Goal: Transaction & Acquisition: Purchase product/service

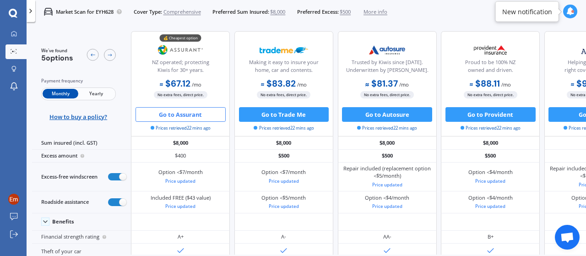
click at [184, 112] on button "Go to Assurant" at bounding box center [181, 114] width 90 height 15
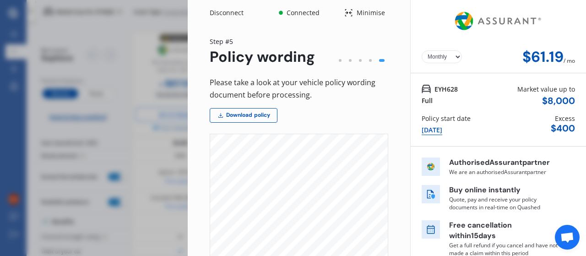
click at [338, 61] on div at bounding box center [340, 60] width 10 height 10
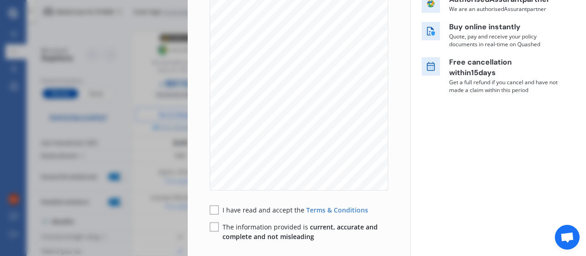
scroll to position [229, 0]
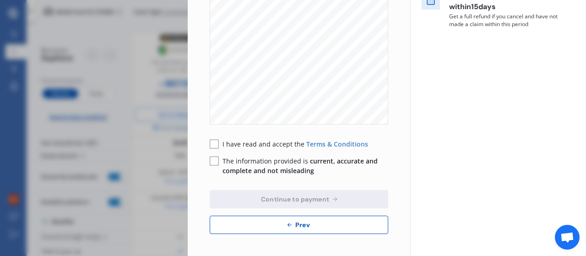
click at [269, 228] on button "Prev" at bounding box center [299, 225] width 179 height 18
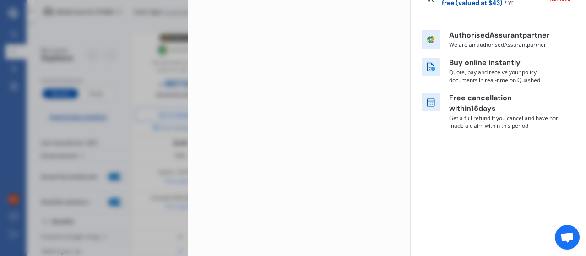
scroll to position [203, 0]
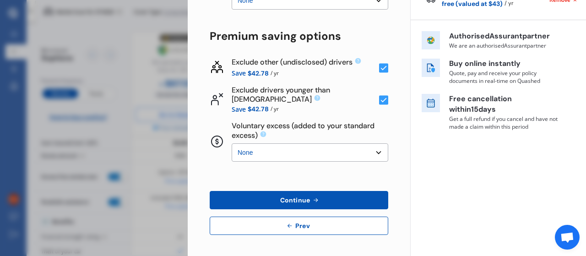
click at [286, 226] on icon at bounding box center [289, 225] width 7 height 7
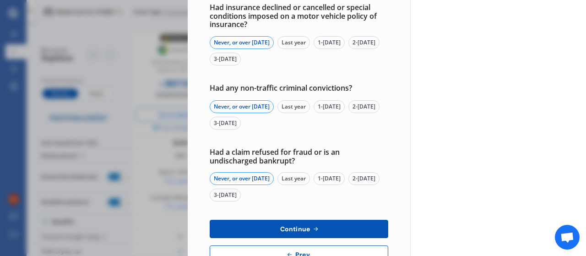
scroll to position [385, 0]
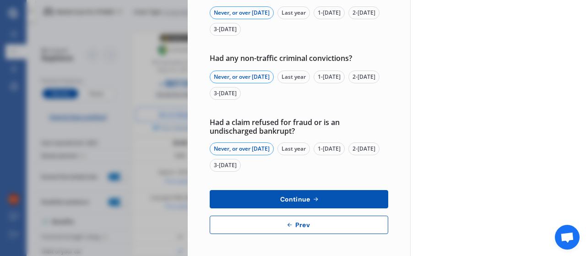
click at [268, 227] on button "Prev" at bounding box center [299, 225] width 179 height 18
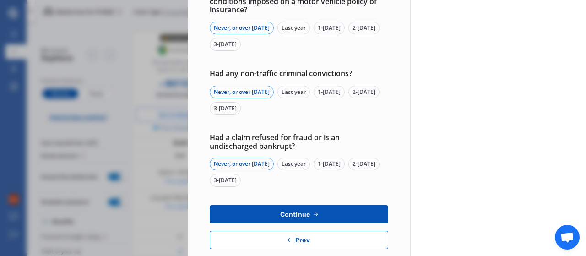
select select "Miss"
select select "04"
select select "10"
select select "1984"
select select "full"
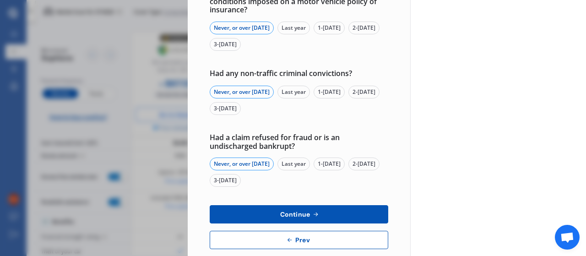
select select "more than 4 years"
select select "[GEOGRAPHIC_DATA]"
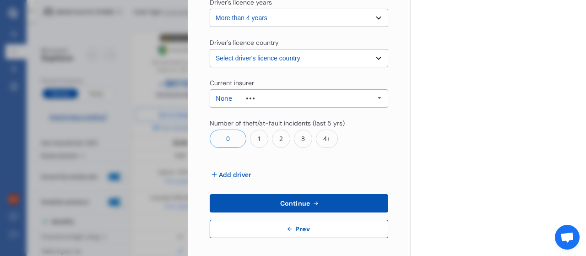
click at [288, 228] on icon at bounding box center [289, 228] width 7 height 7
select select "full"
select select "0"
select select "On own property"
select select "Pukekohe / [PERSON_NAME]"
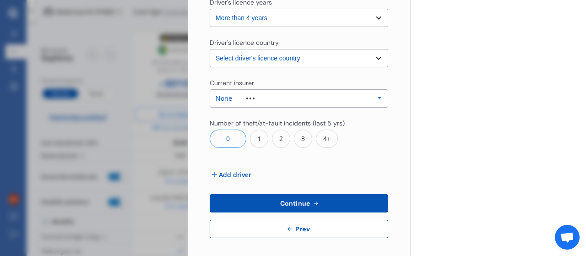
select select "15000"
select select "TOYOTA"
select select "HIACE"
select select "DIESEL"
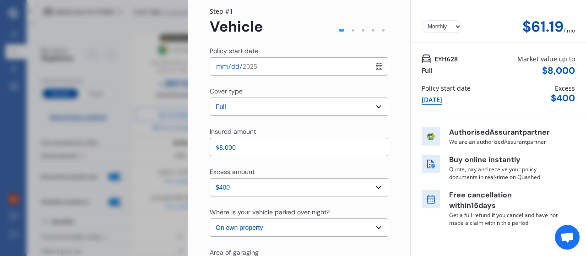
scroll to position [38, 0]
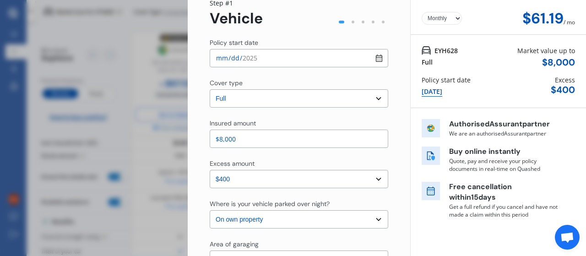
click at [222, 137] on input "$8,000" at bounding box center [299, 139] width 179 height 18
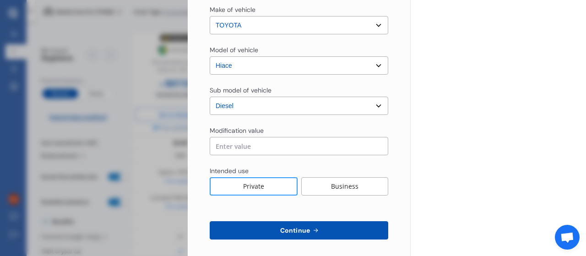
scroll to position [400, 0]
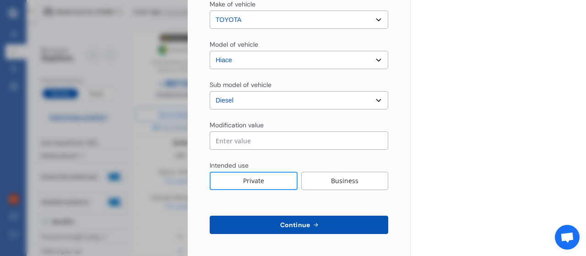
type input "$10,000"
click at [303, 226] on span "Continue" at bounding box center [295, 224] width 33 height 7
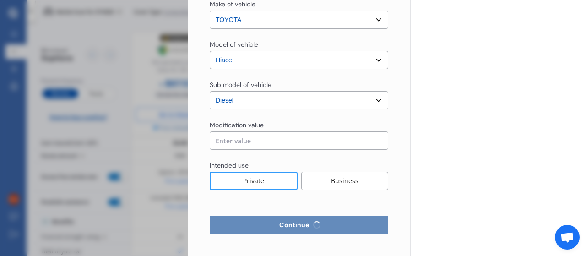
select select "Miss"
select select "04"
select select "10"
select select "1984"
select select "full"
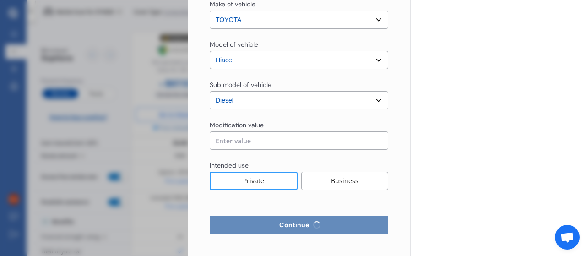
select select "more than 4 years"
select select "[GEOGRAPHIC_DATA]"
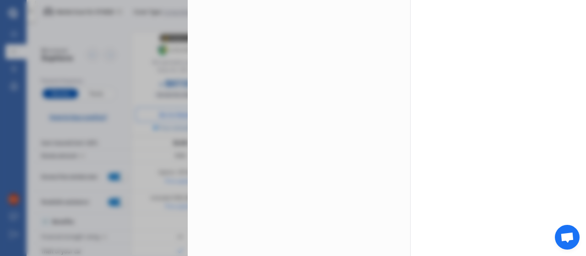
scroll to position [0, 0]
